Goal: Obtain resource: Download file/media

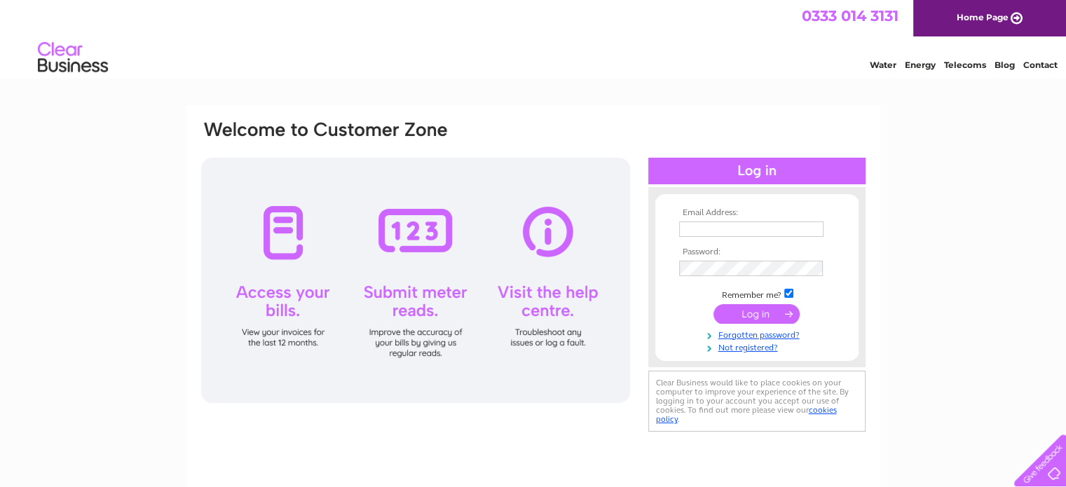
type input "accounts@csyarchitects.com"
click at [758, 311] on input "submit" at bounding box center [756, 314] width 86 height 20
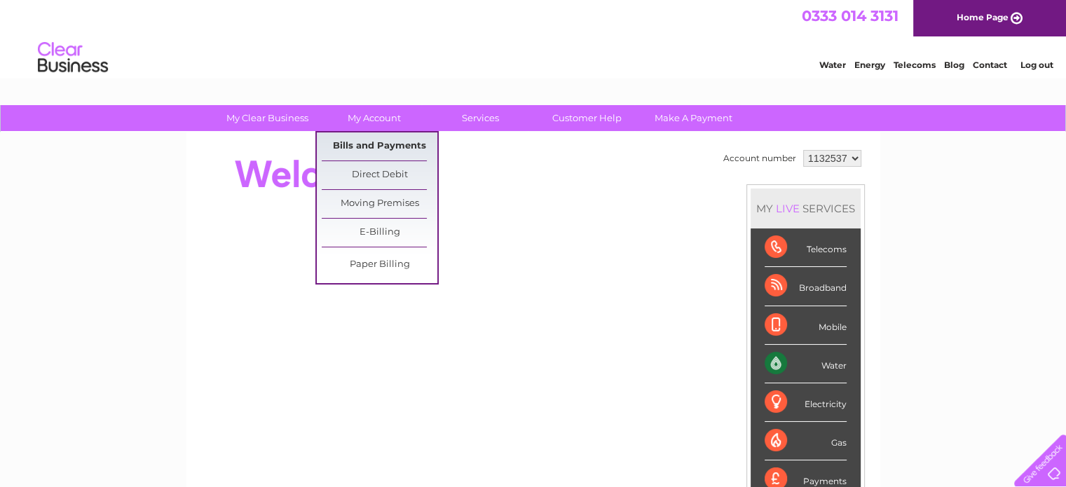
click at [393, 145] on link "Bills and Payments" at bounding box center [380, 146] width 116 height 28
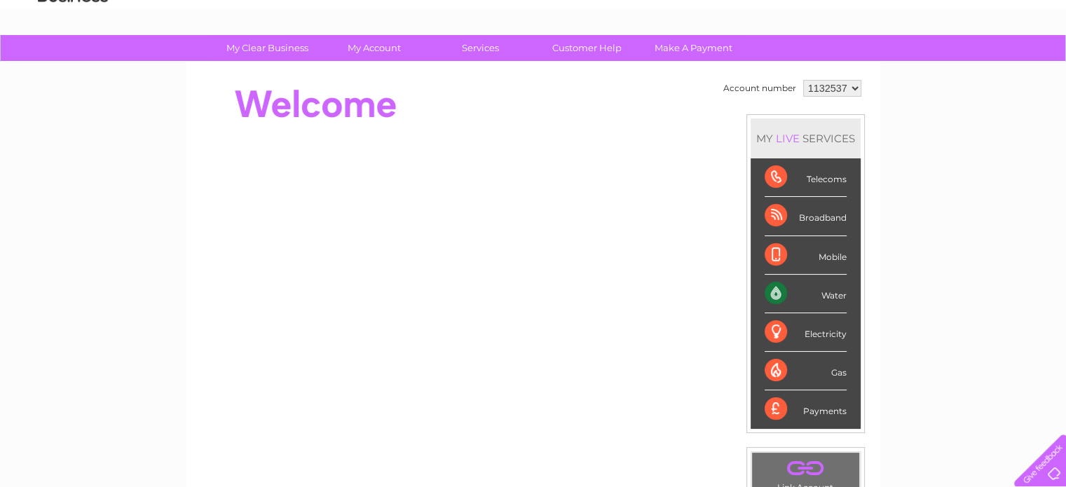
scroll to position [140, 0]
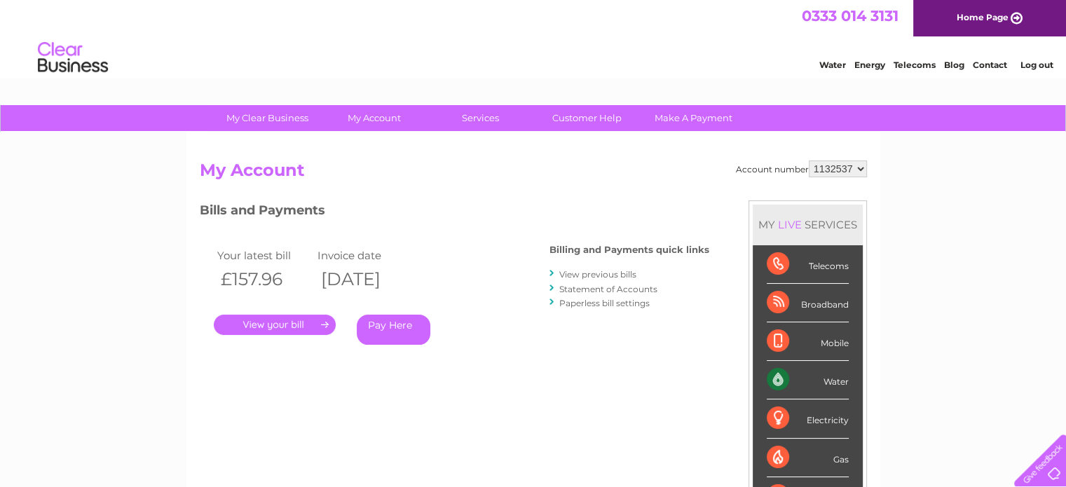
click at [317, 327] on link "." at bounding box center [275, 325] width 122 height 20
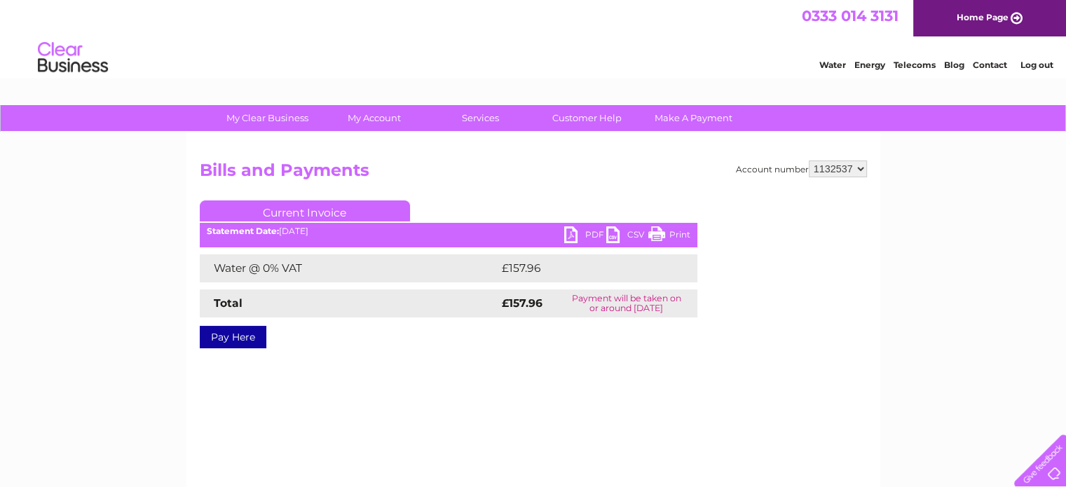
click at [587, 229] on link "PDF" at bounding box center [585, 236] width 42 height 20
